Goal: Task Accomplishment & Management: Use online tool/utility

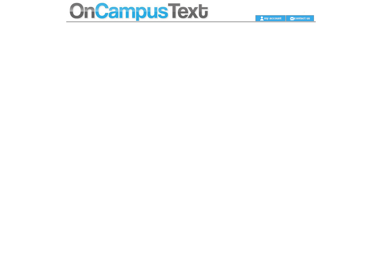
click at [125, 13] on td at bounding box center [151, 7] width 170 height 15
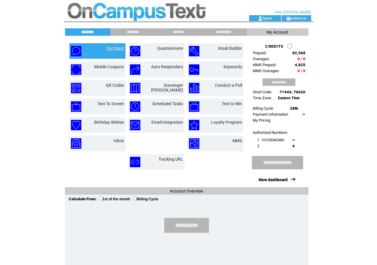
click at [114, 47] on link "Text Blast" at bounding box center [115, 48] width 18 height 5
